Goal: Information Seeking & Learning: Learn about a topic

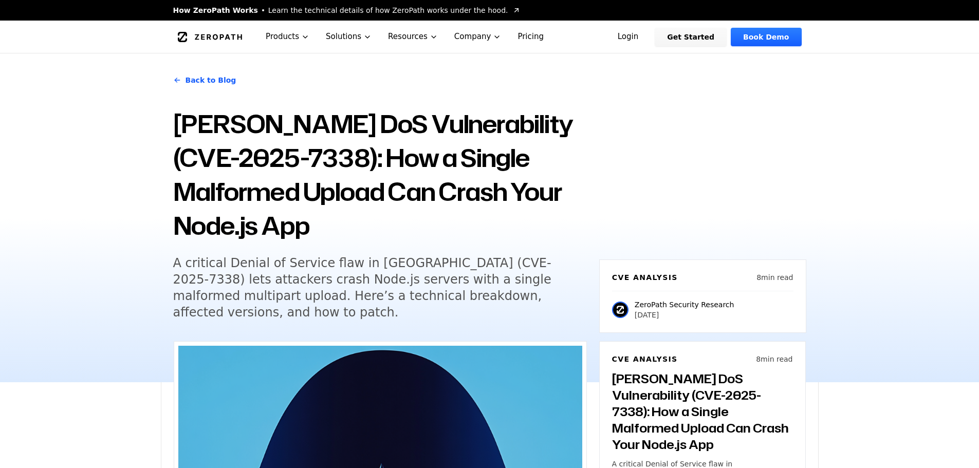
scroll to position [1787, 0]
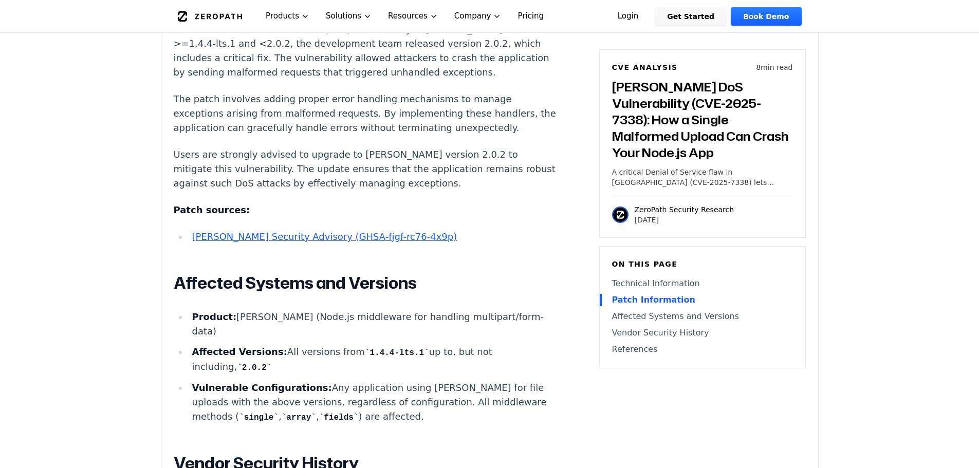
click at [445, 273] on h2 "Affected Systems and Versions" at bounding box center [365, 283] width 382 height 21
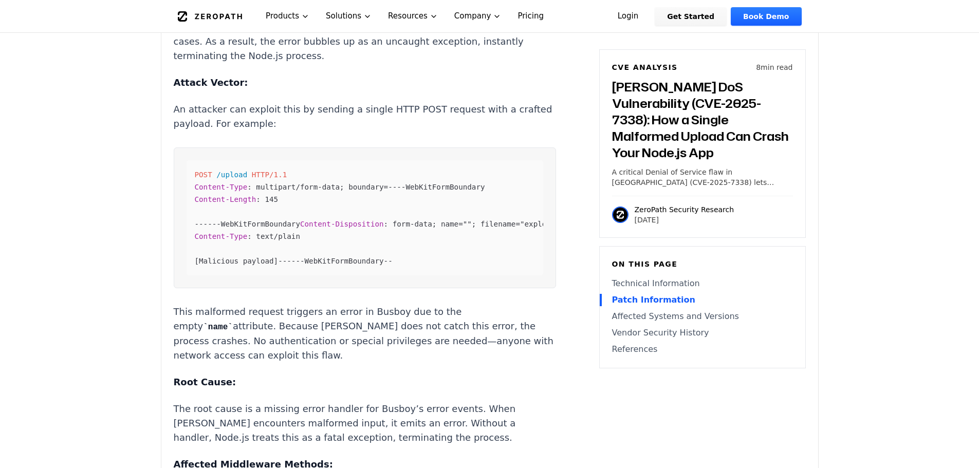
scroll to position [1119, 0]
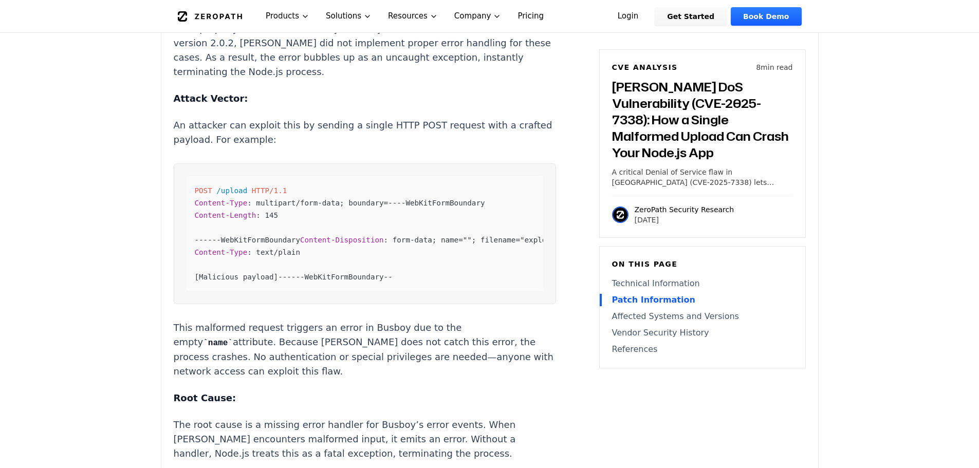
click at [294, 239] on div "POST /upload HTTP/1.1 Content-Type : multipart/form-data; boundary=----WebKitFo…" at bounding box center [365, 233] width 357 height 115
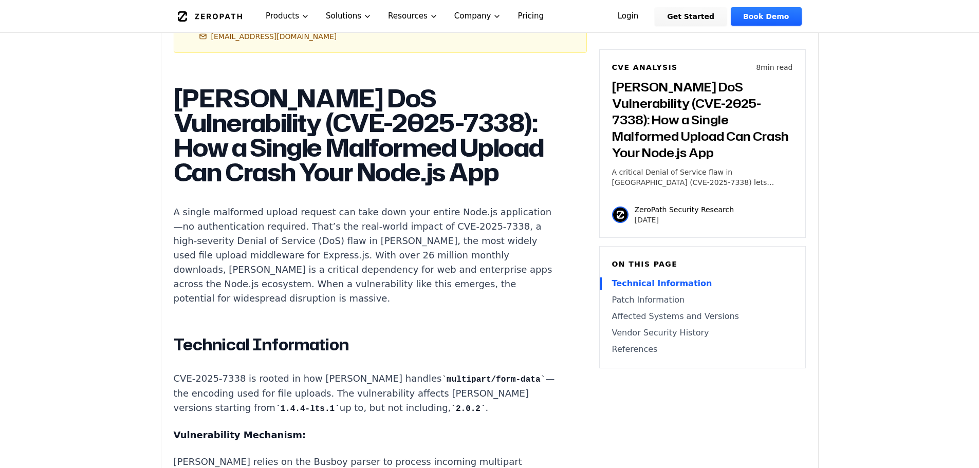
scroll to position [656, 0]
click at [366, 246] on p "A single malformed upload request can take down your entire Node.js application…" at bounding box center [365, 256] width 382 height 101
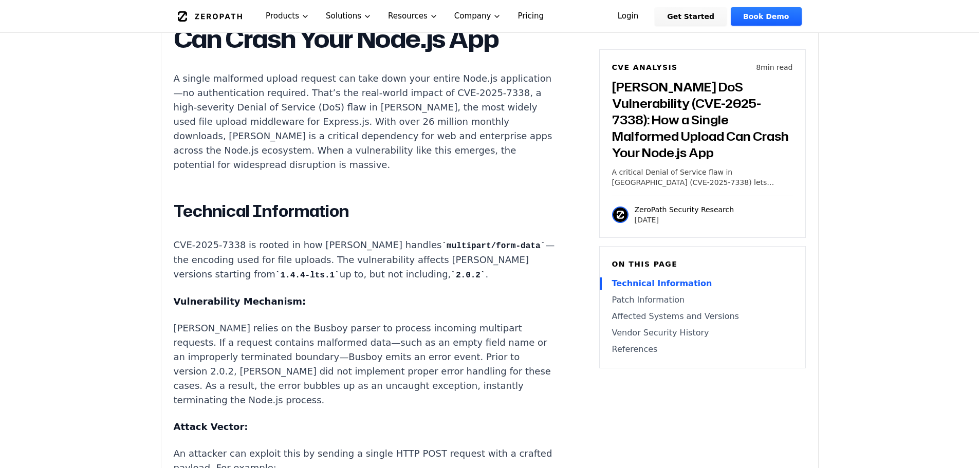
scroll to position [759, 0]
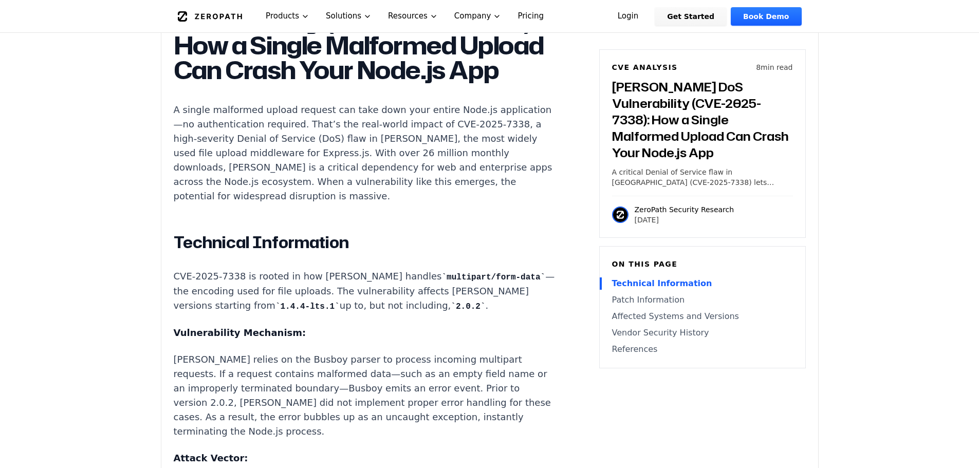
click at [426, 353] on p "[PERSON_NAME] relies on the Busboy parser to process incoming multipart request…" at bounding box center [365, 396] width 382 height 86
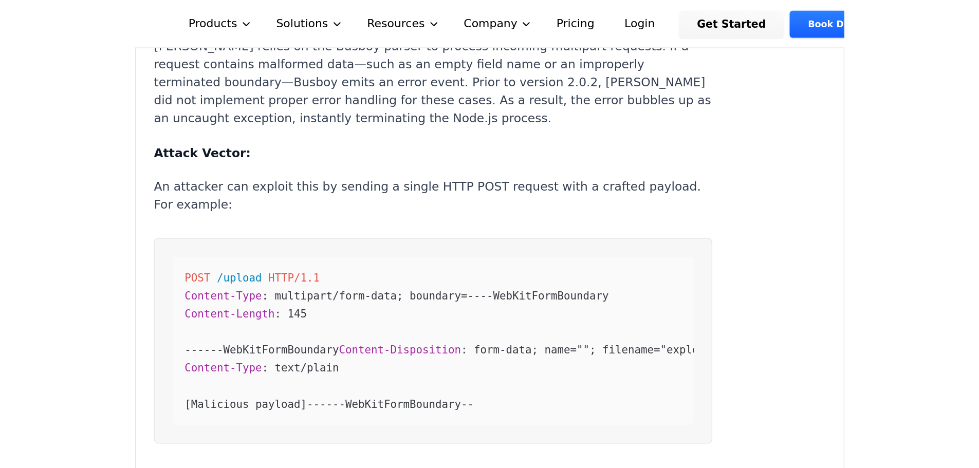
scroll to position [1119, 0]
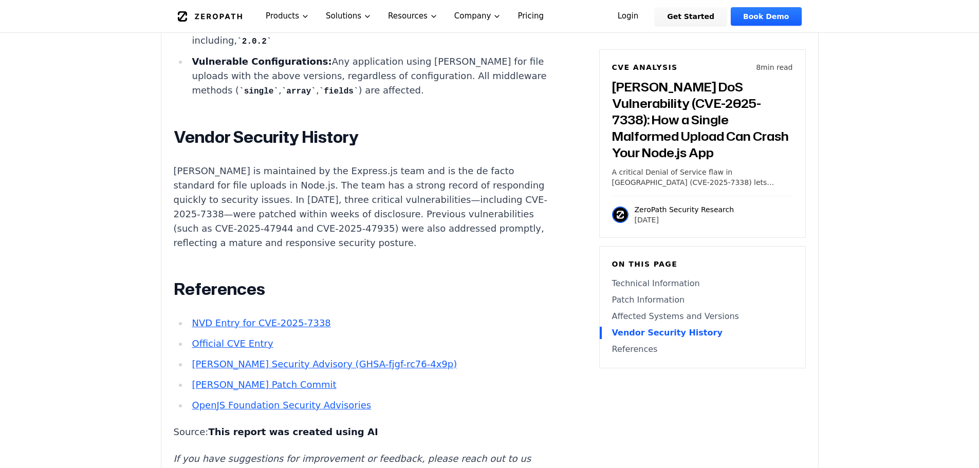
scroll to position [2095, 0]
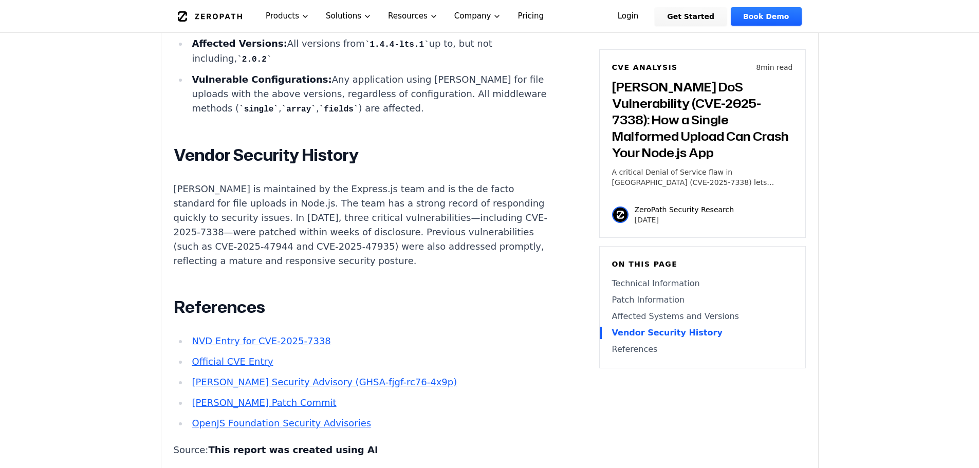
click at [400, 223] on p "[PERSON_NAME] is maintained by the Express.js team and is the de facto standard…" at bounding box center [365, 225] width 382 height 86
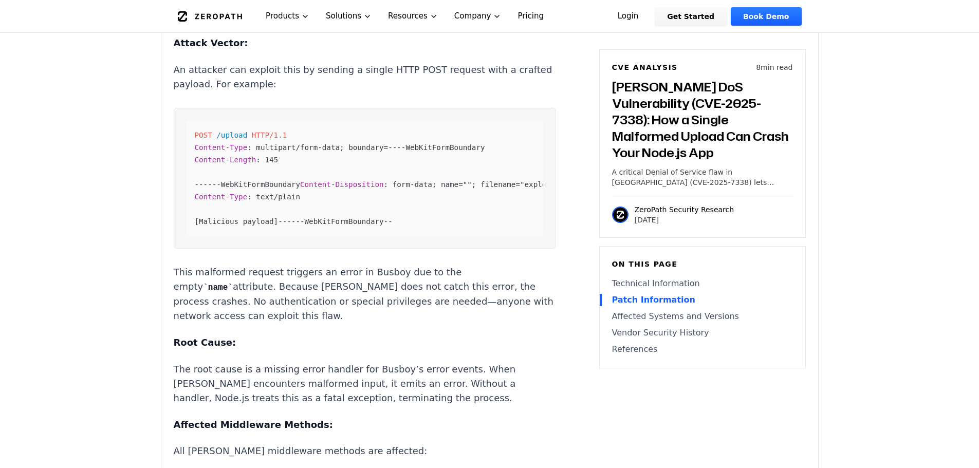
scroll to position [1119, 0]
